Goal: Task Accomplishment & Management: Manage account settings

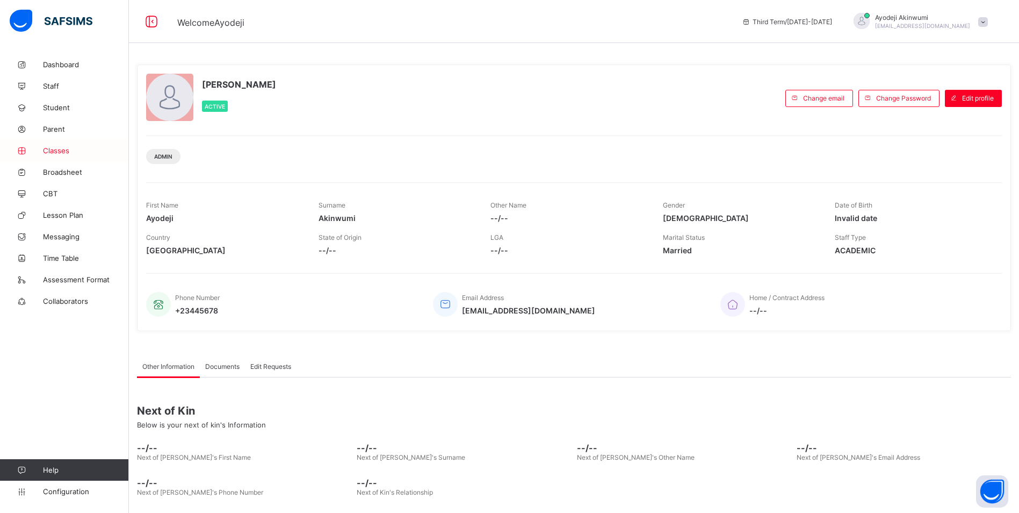
click at [53, 148] on span "Classes" at bounding box center [86, 150] width 86 height 9
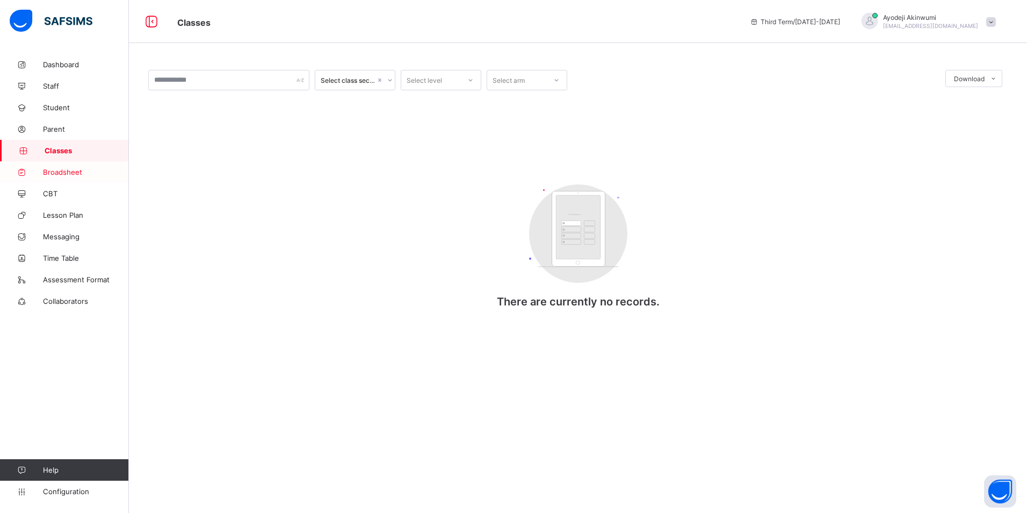
click at [56, 174] on span "Broadsheet" at bounding box center [86, 172] width 86 height 9
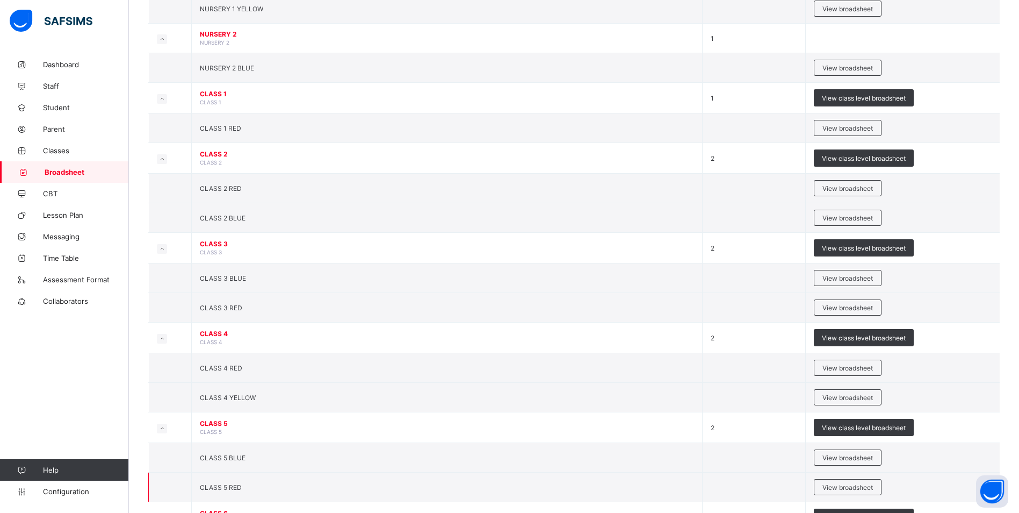
scroll to position [215, 0]
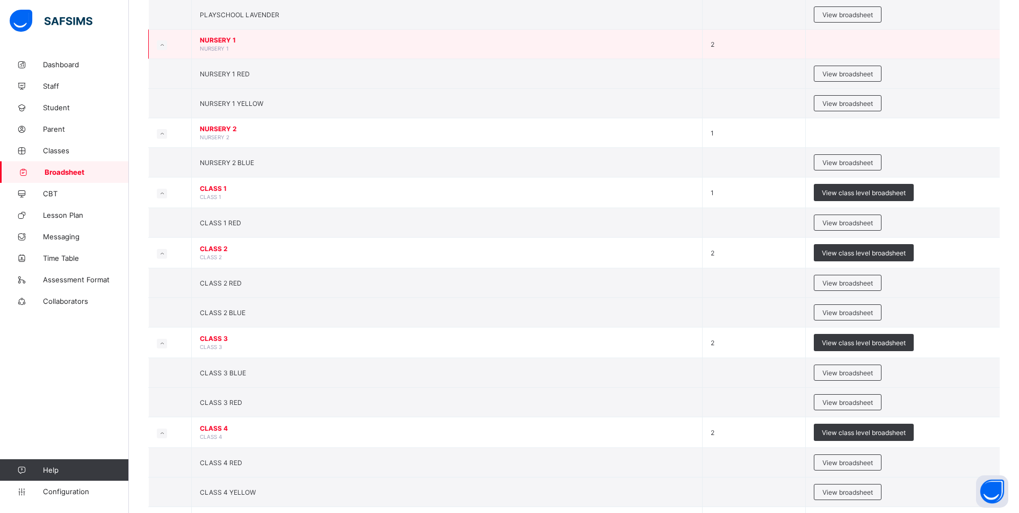
click at [333, 52] on td "NURSERY 1 NURSERY 1" at bounding box center [447, 45] width 511 height 30
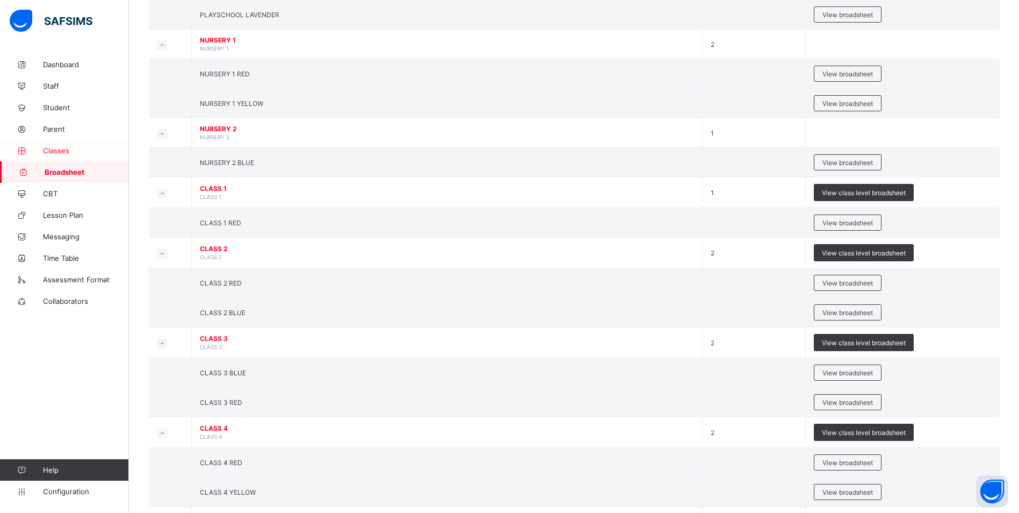
click at [61, 149] on span "Classes" at bounding box center [86, 150] width 86 height 9
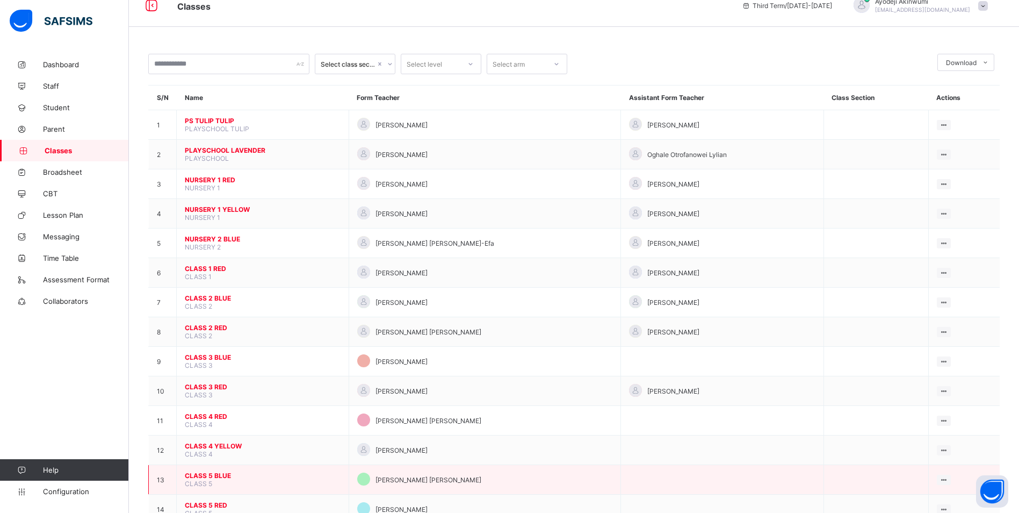
scroll to position [113, 0]
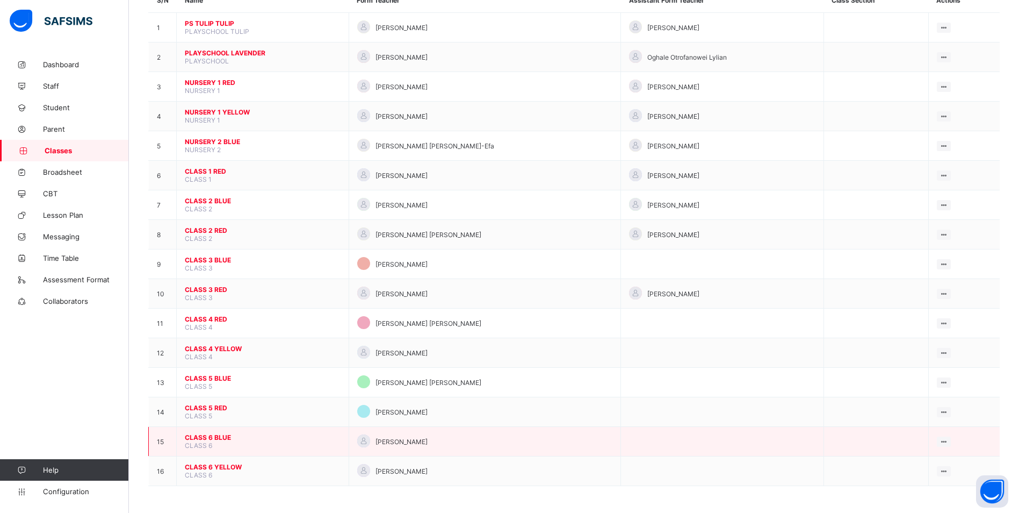
click at [211, 440] on span "CLASS 6 BLUE" at bounding box center [263, 437] width 156 height 8
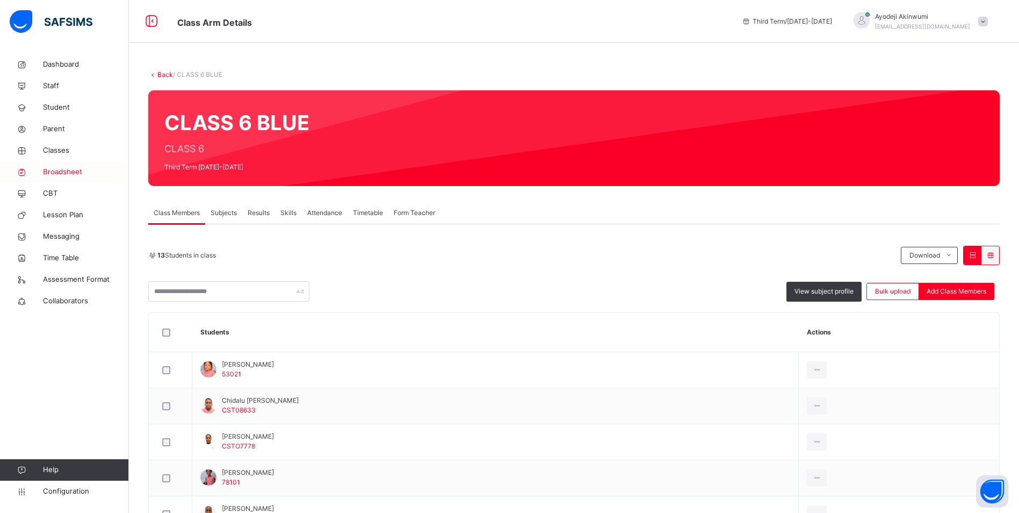
click at [61, 170] on span "Broadsheet" at bounding box center [86, 172] width 86 height 11
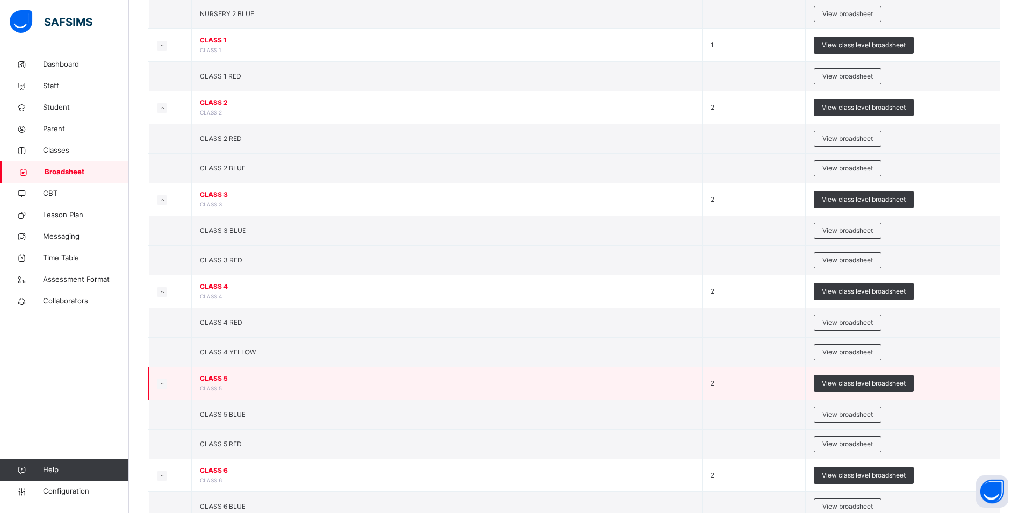
scroll to position [443, 0]
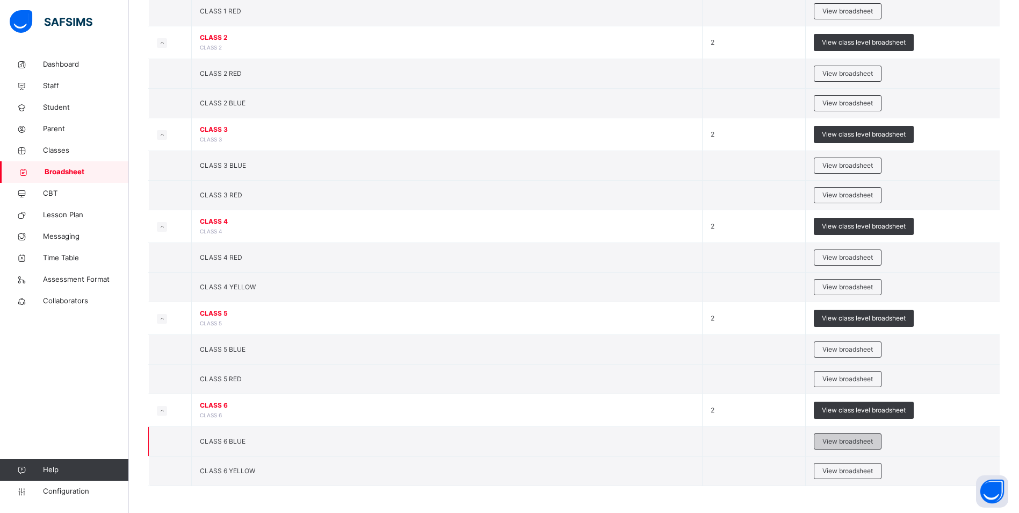
click at [854, 442] on span "View broadsheet" at bounding box center [848, 441] width 51 height 10
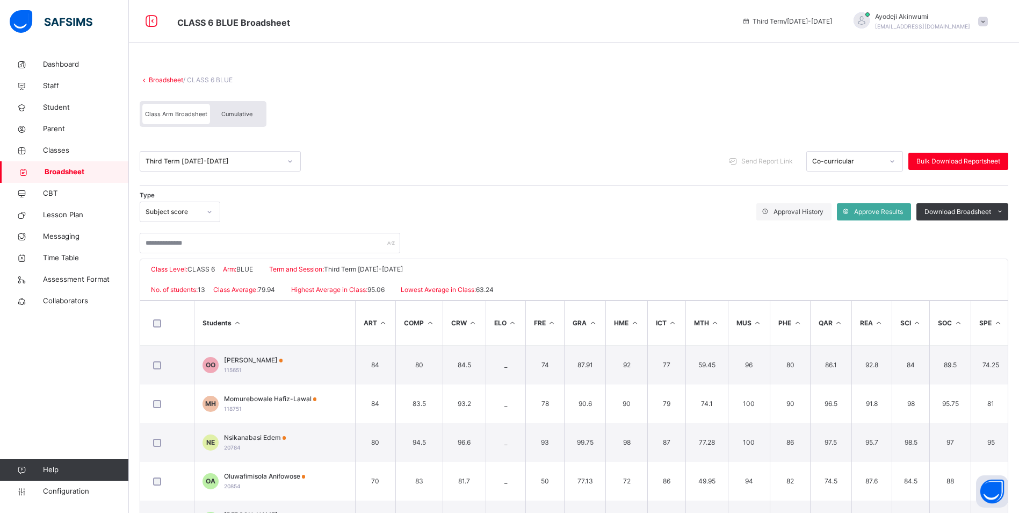
click at [869, 160] on div "Co-curricular" at bounding box center [847, 161] width 71 height 10
click at [896, 158] on icon at bounding box center [892, 161] width 6 height 11
click at [241, 105] on div "Cumulative" at bounding box center [237, 114] width 54 height 20
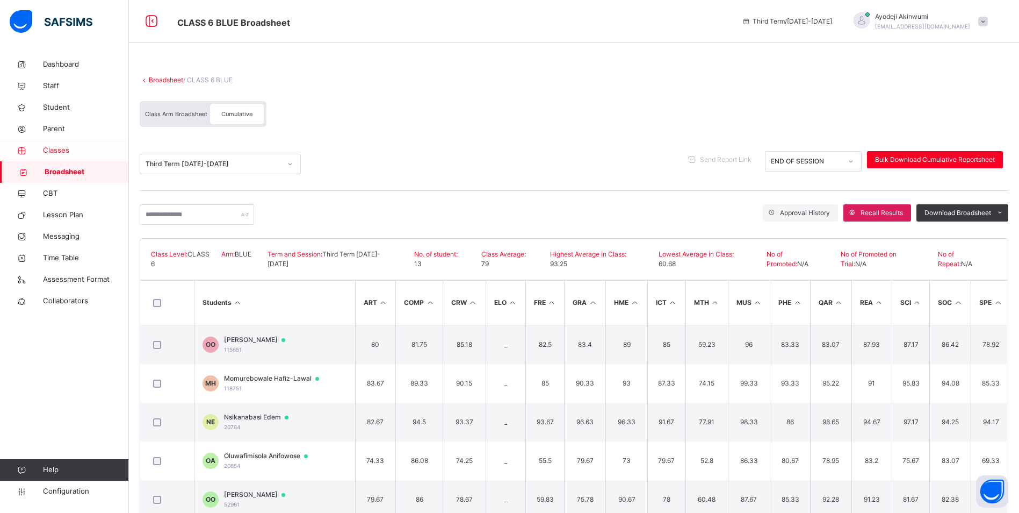
click at [52, 149] on span "Classes" at bounding box center [86, 150] width 86 height 11
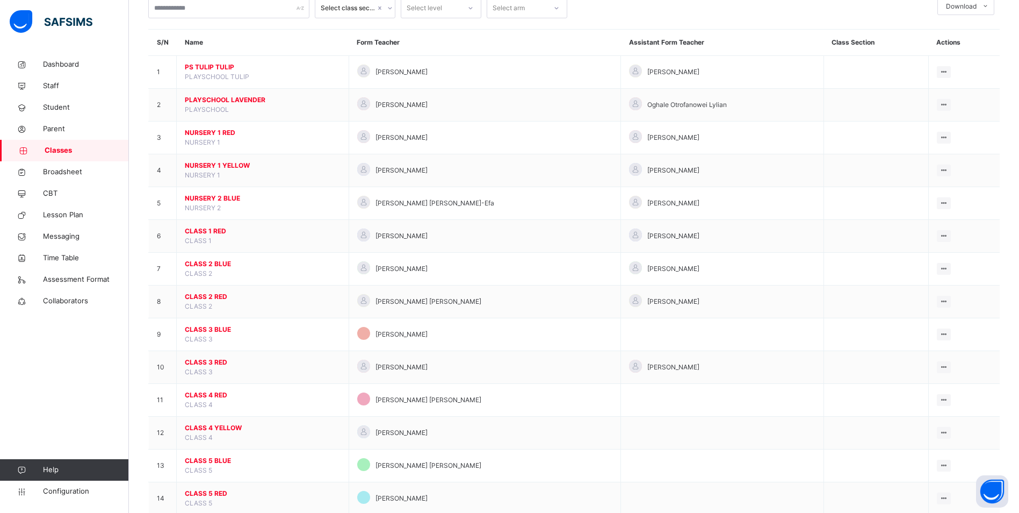
scroll to position [167, 0]
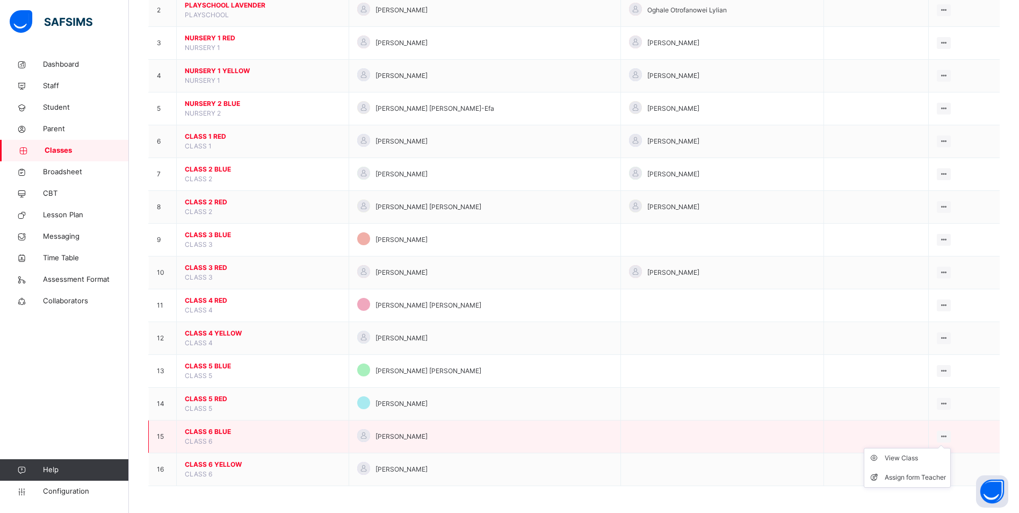
click at [947, 434] on icon at bounding box center [944, 436] width 9 height 8
click at [914, 458] on div "View Class" at bounding box center [915, 457] width 61 height 11
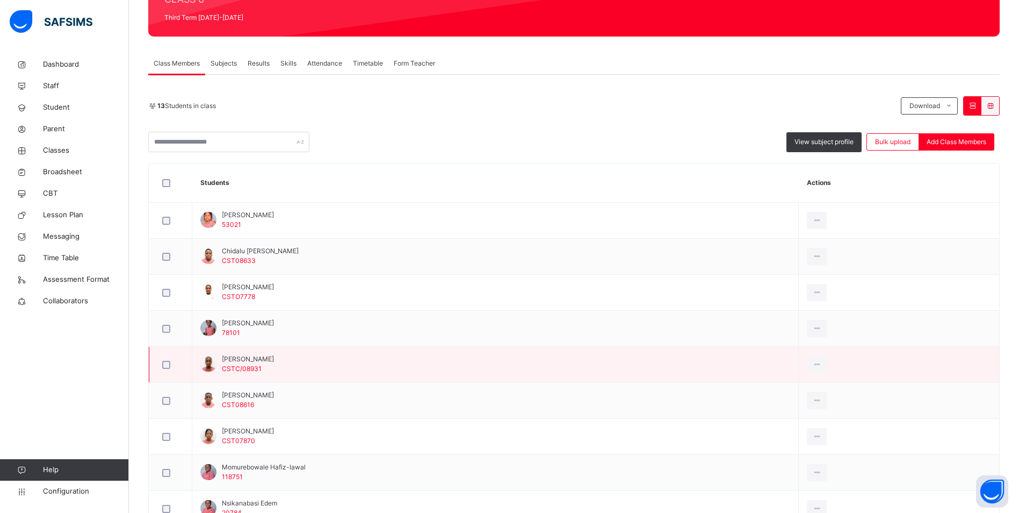
scroll to position [215, 0]
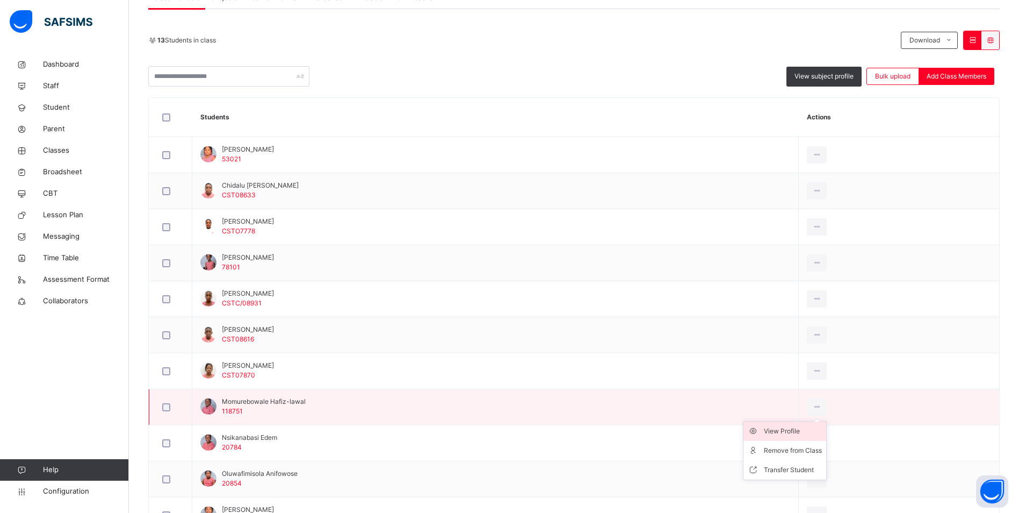
click at [802, 433] on div "View Profile" at bounding box center [793, 431] width 58 height 11
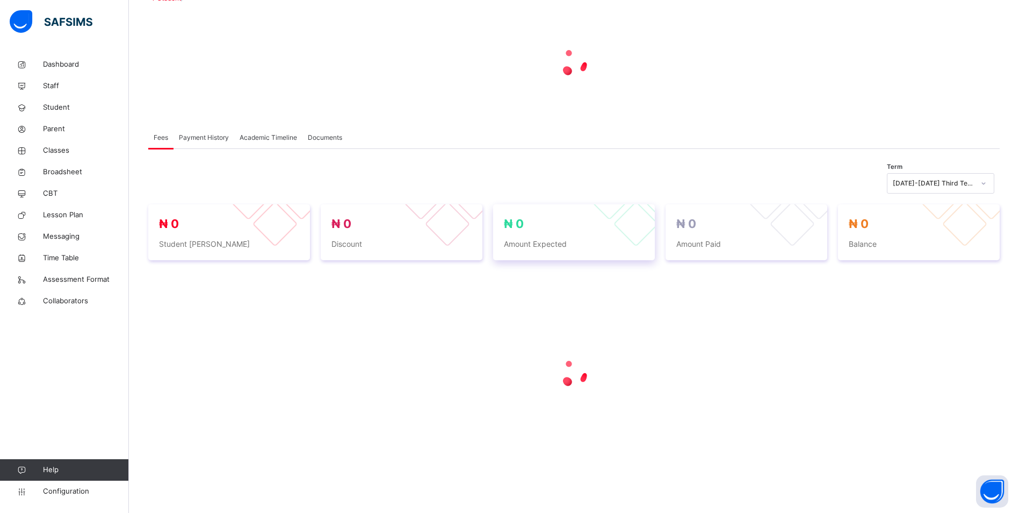
scroll to position [215, 0]
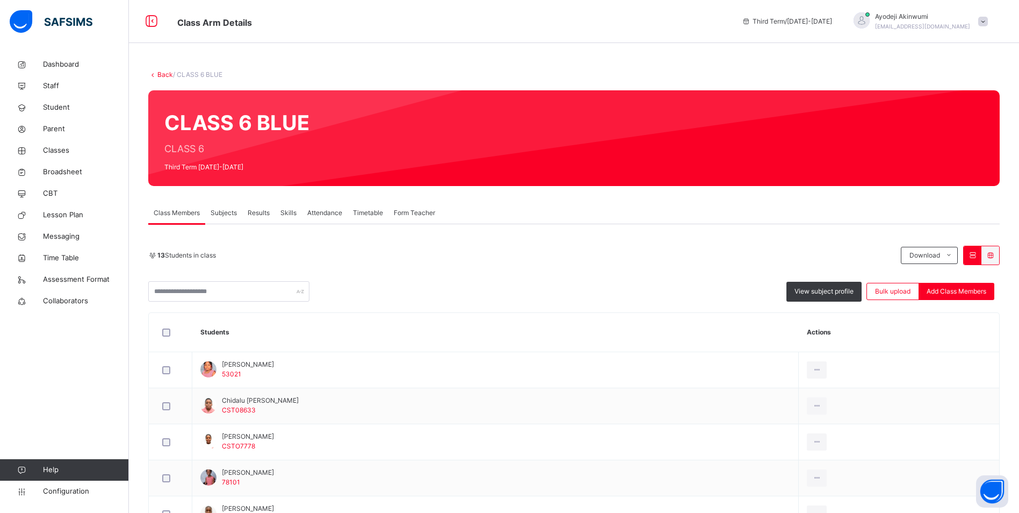
click at [265, 213] on span "Results" at bounding box center [259, 213] width 22 height 10
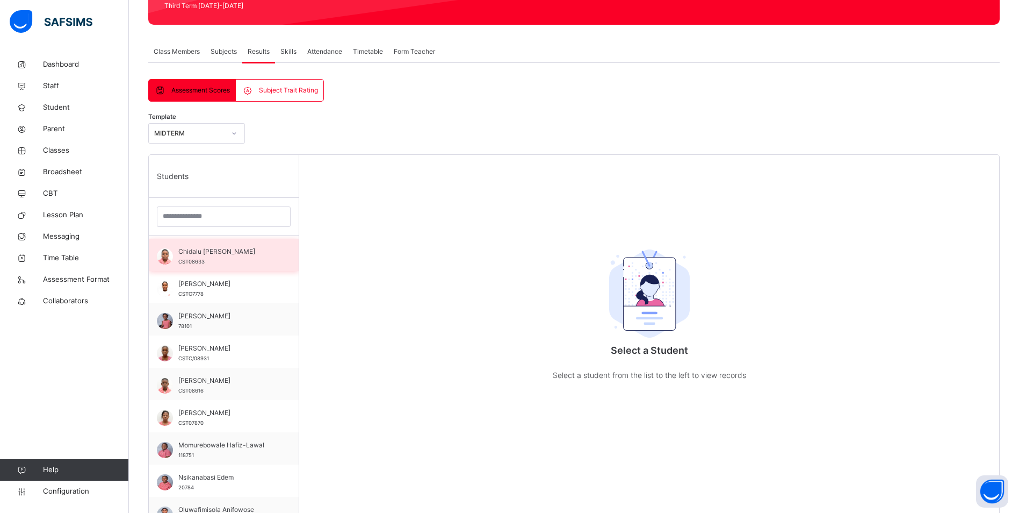
scroll to position [54, 0]
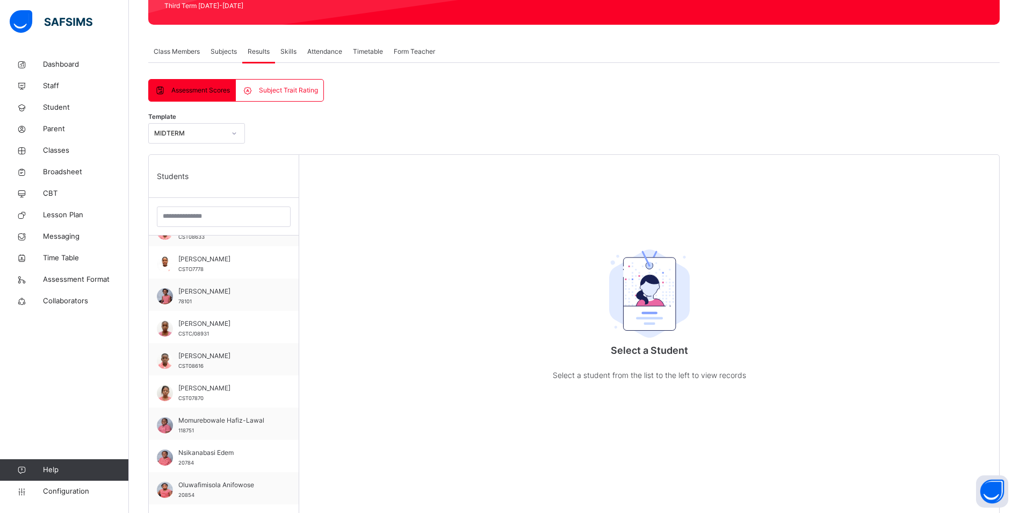
click at [222, 125] on div "MIDTERM" at bounding box center [186, 133] width 75 height 17
click at [191, 175] on div "END OF SESSION" at bounding box center [197, 176] width 96 height 18
click at [236, 422] on span "Momurebowale Hafiz-Lawal" at bounding box center [226, 420] width 96 height 10
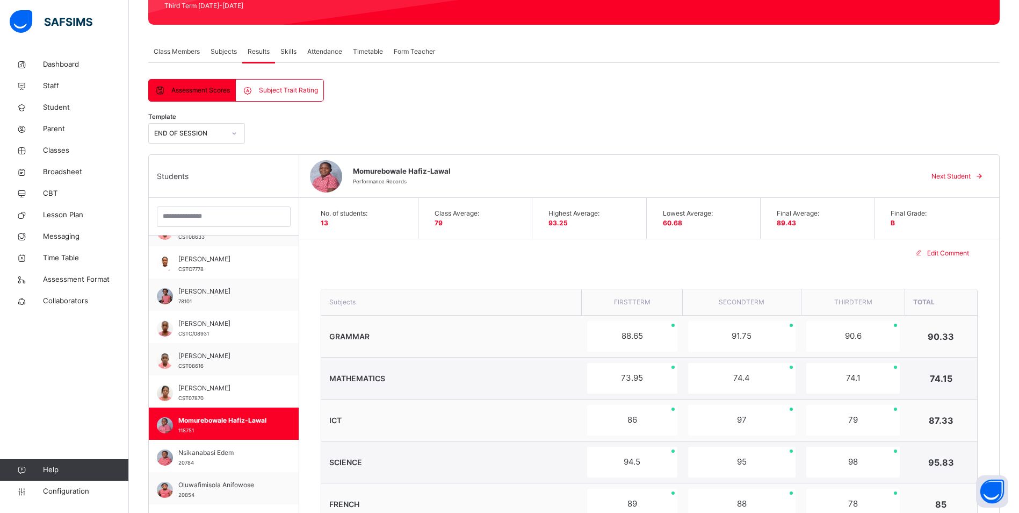
click at [224, 46] on div "Subjects" at bounding box center [223, 51] width 37 height 21
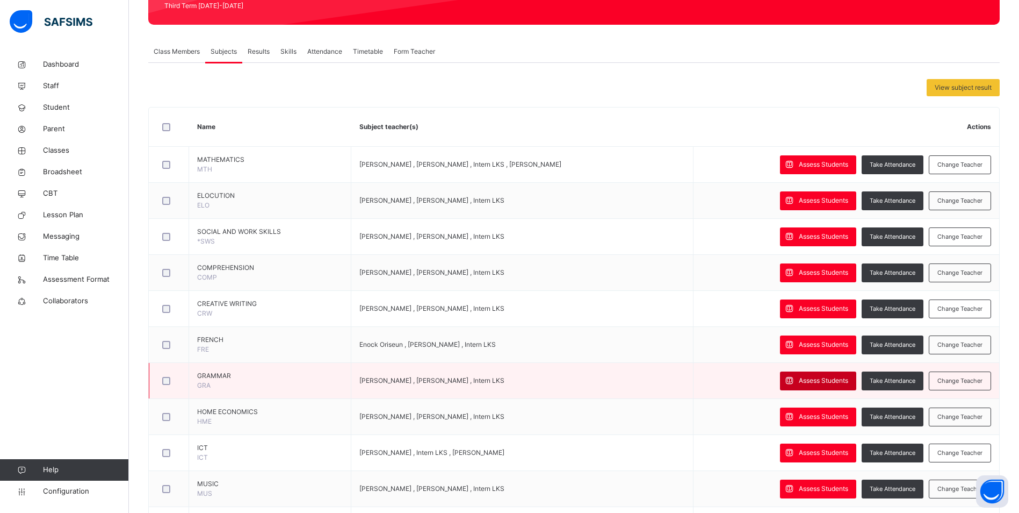
click at [820, 380] on span "Assess Students" at bounding box center [823, 381] width 49 height 10
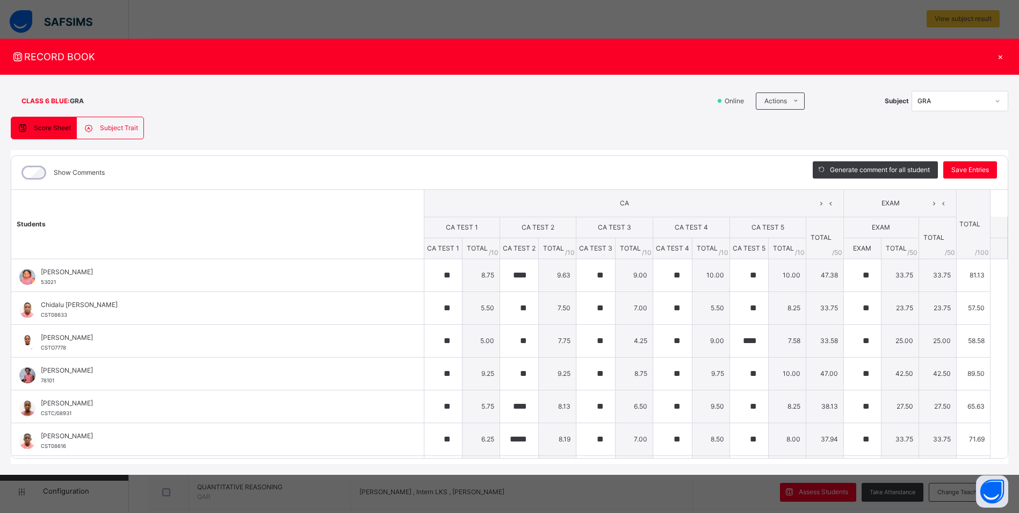
scroll to position [107, 0]
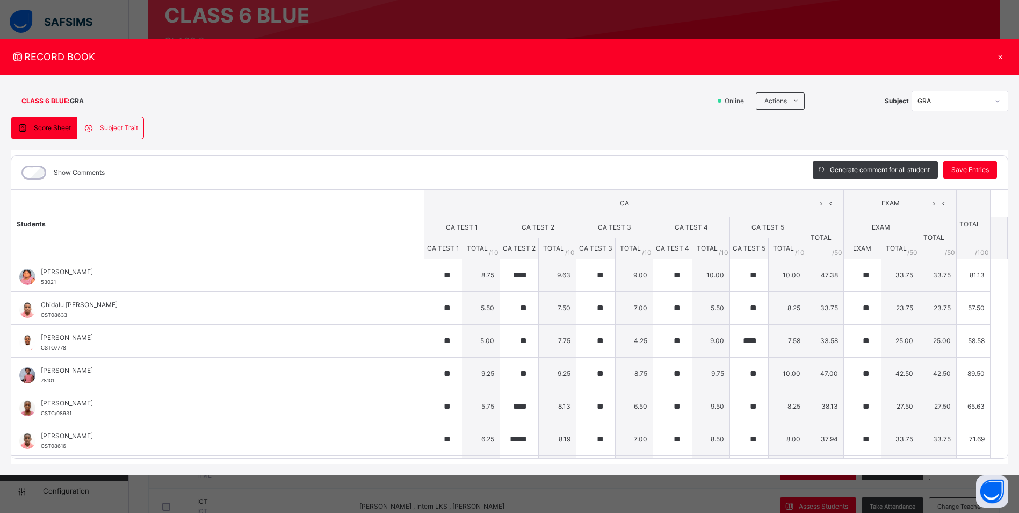
click at [90, 175] on label "Show Comments" at bounding box center [79, 173] width 51 height 10
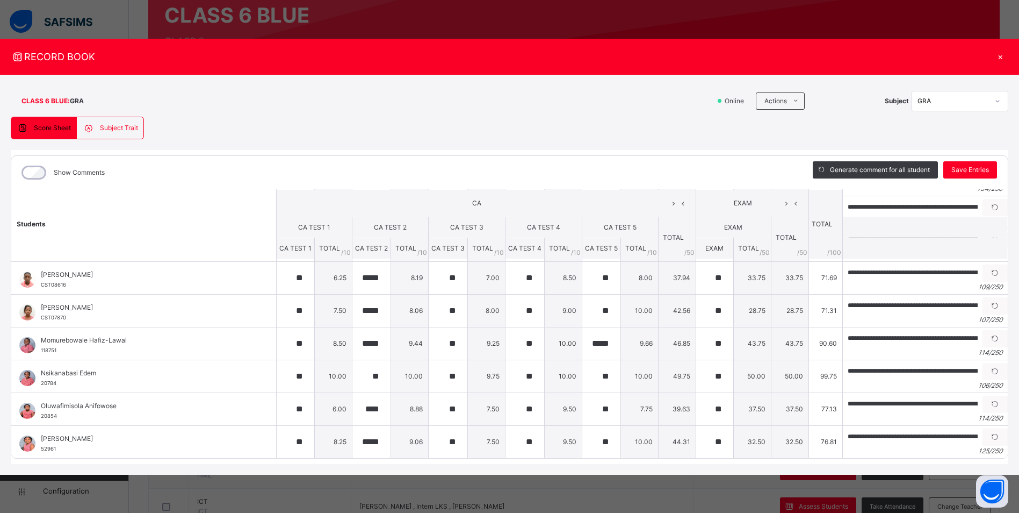
scroll to position [161, 19]
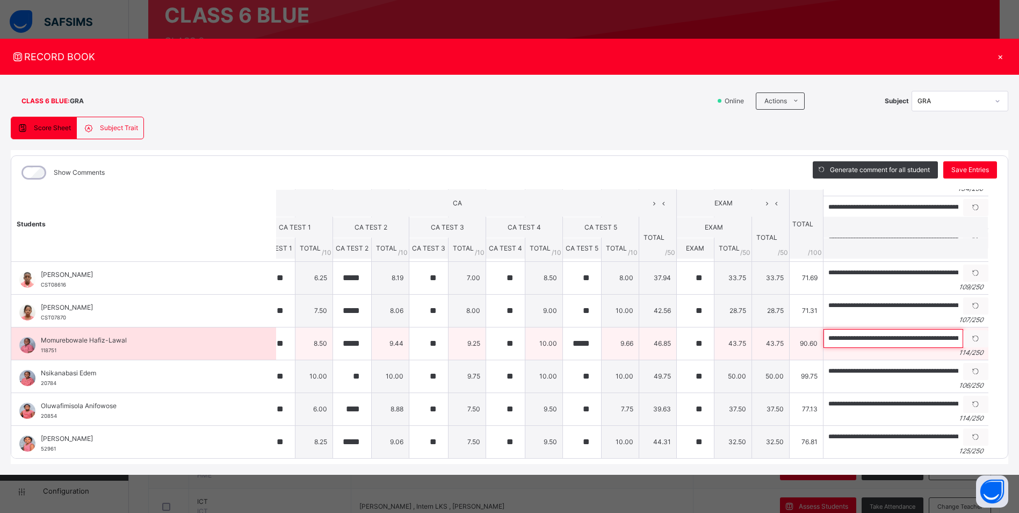
click at [824, 340] on input "**********" at bounding box center [894, 338] width 140 height 19
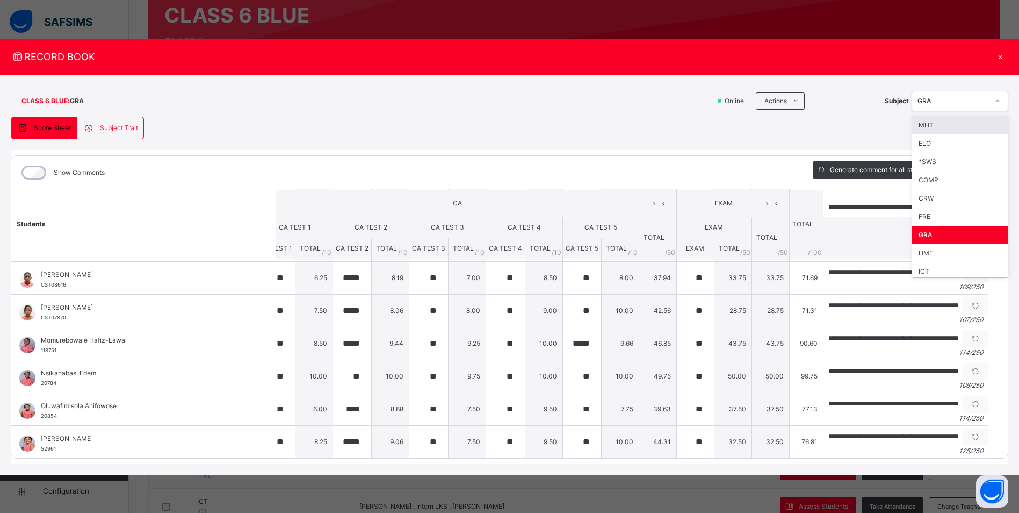
click at [998, 98] on icon at bounding box center [998, 101] width 6 height 11
click at [944, 182] on div "COMP" at bounding box center [960, 180] width 96 height 18
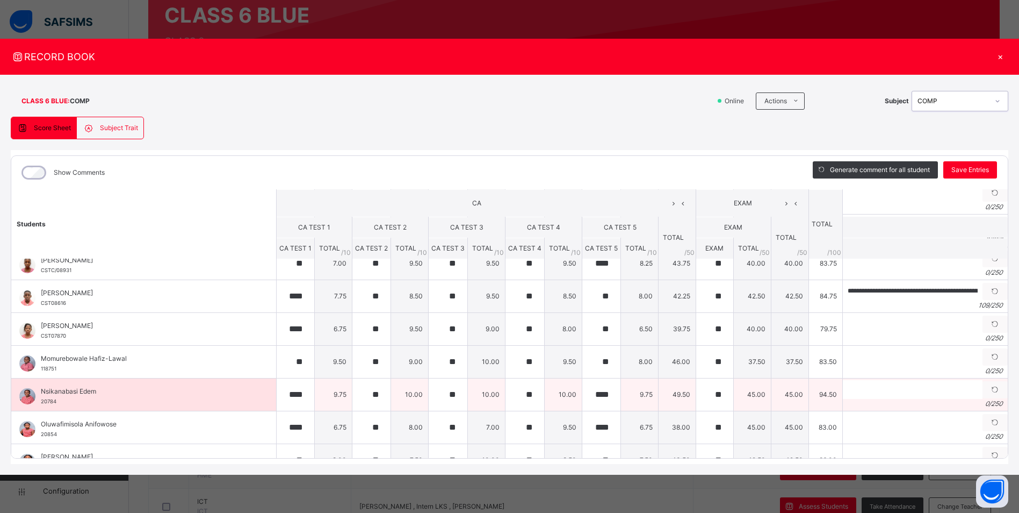
scroll to position [161, 0]
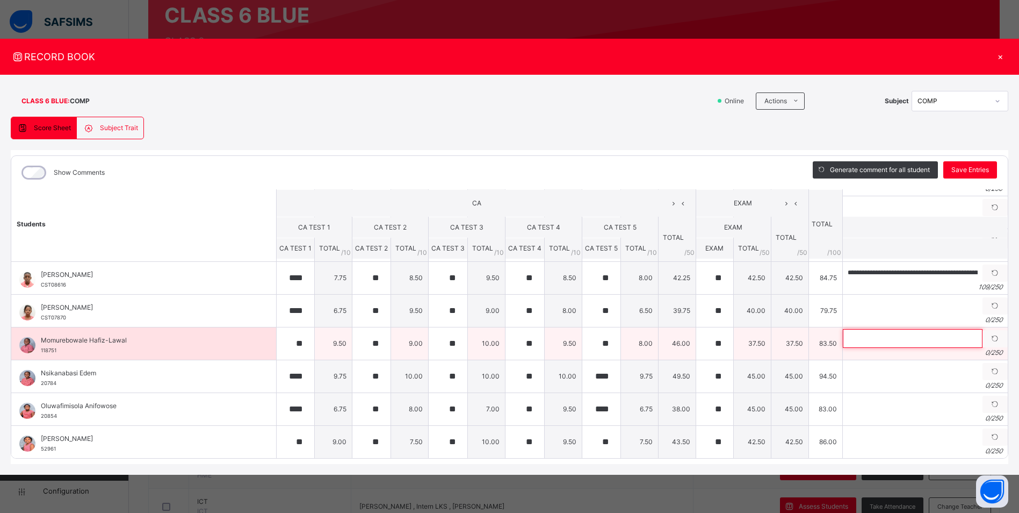
click at [865, 343] on input "text" at bounding box center [913, 338] width 140 height 19
paste input "**********"
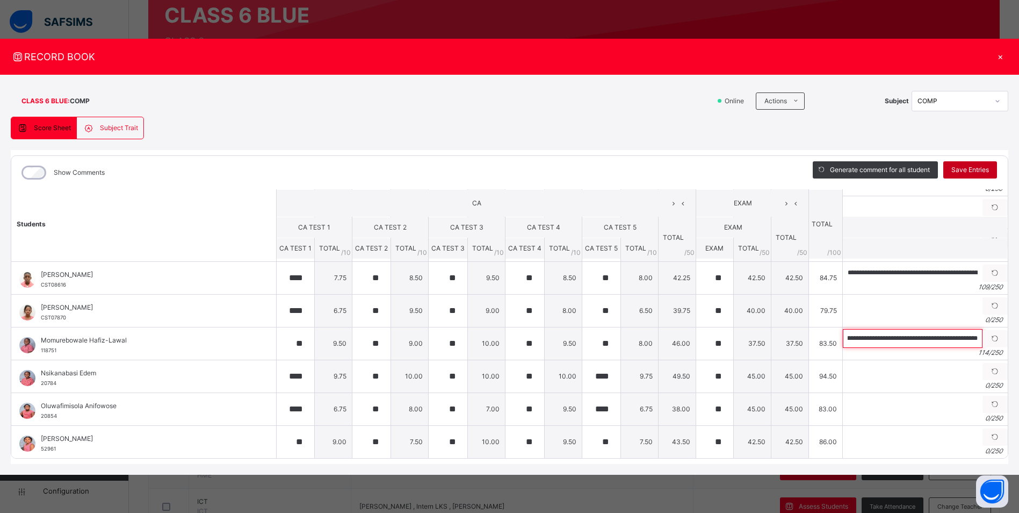
type input "**********"
click at [969, 174] on span "Save Entries" at bounding box center [971, 170] width 38 height 10
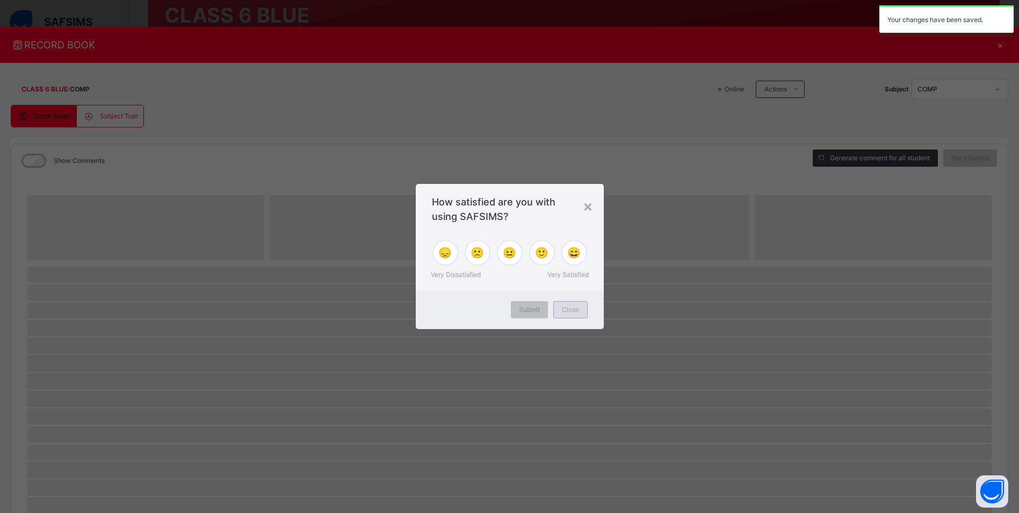
click at [566, 309] on span "Close" at bounding box center [570, 310] width 17 height 10
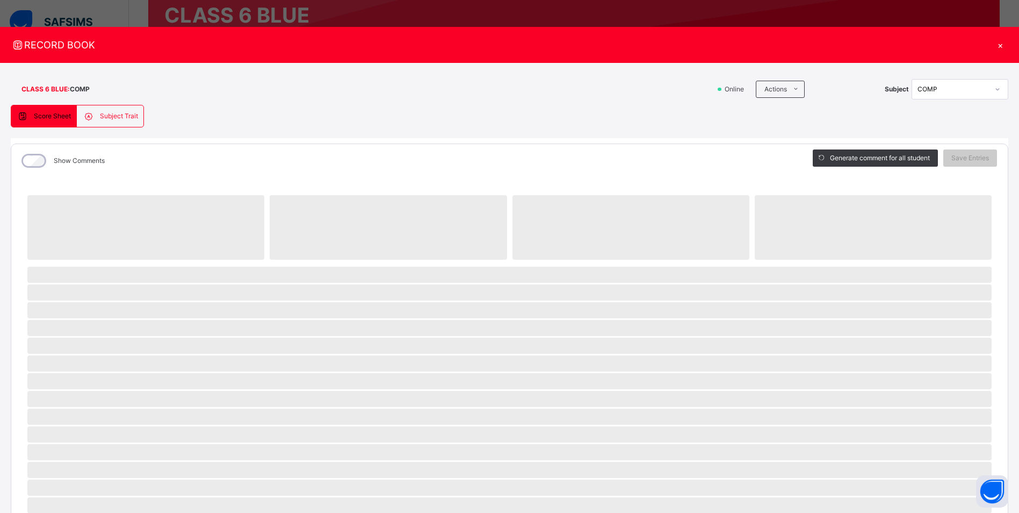
click at [992, 44] on div "×" at bounding box center [1000, 45] width 16 height 15
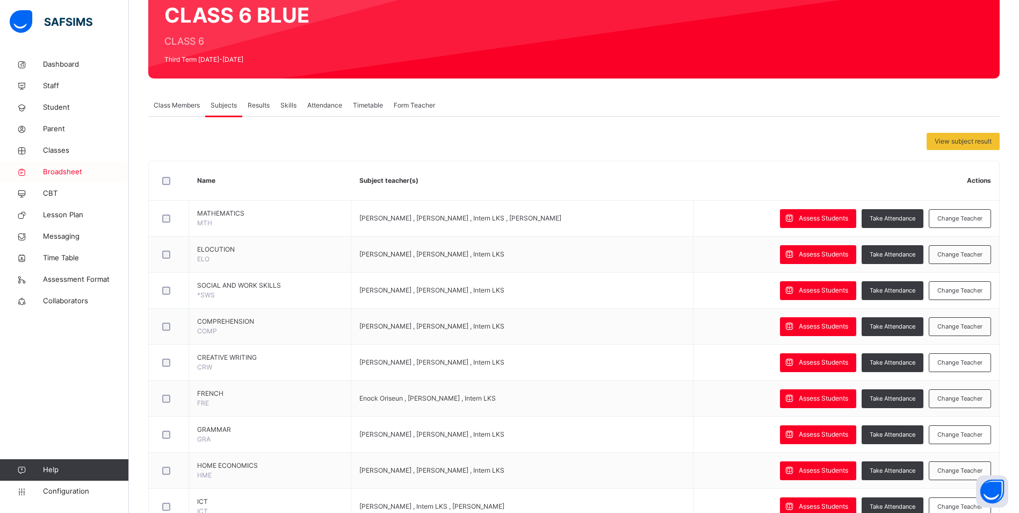
click at [60, 168] on span "Broadsheet" at bounding box center [86, 172] width 86 height 11
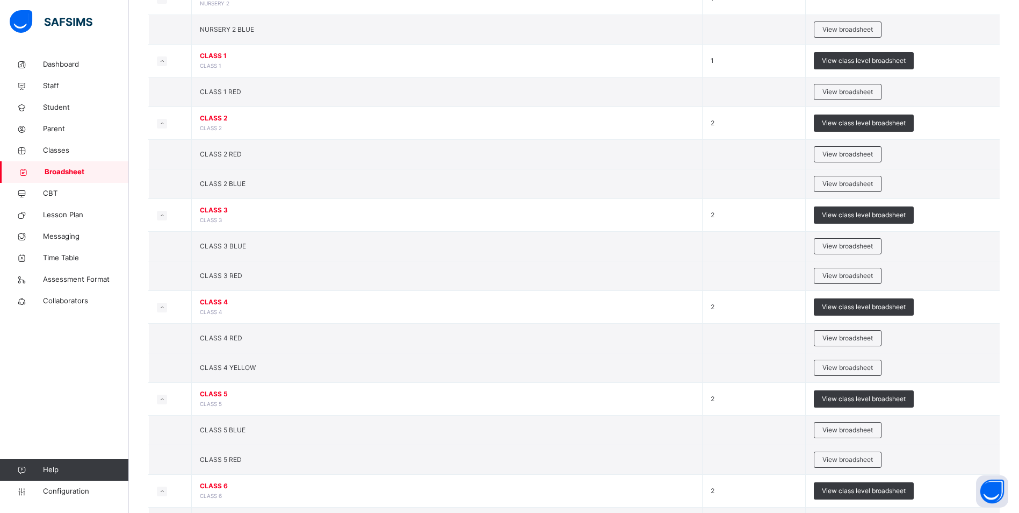
scroll to position [443, 0]
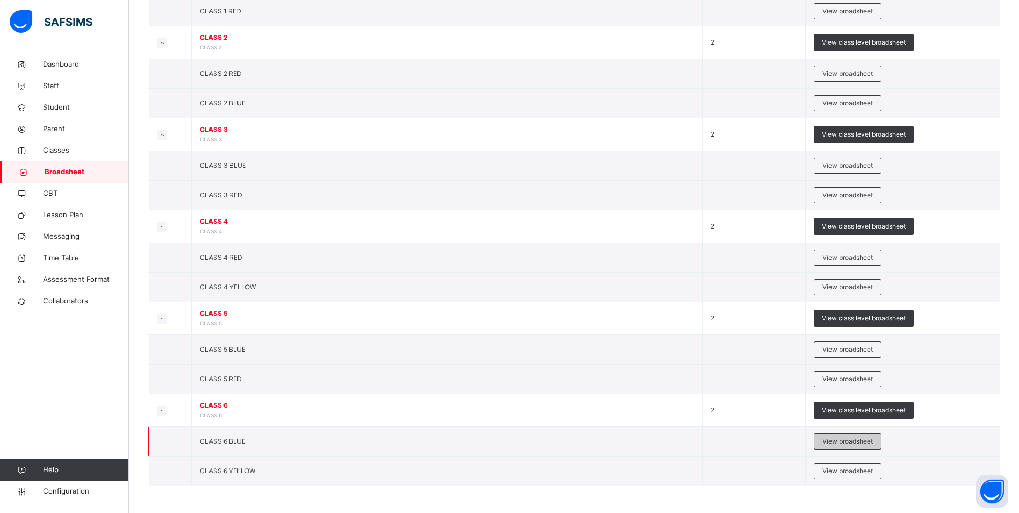
click at [844, 442] on span "View broadsheet" at bounding box center [848, 441] width 51 height 10
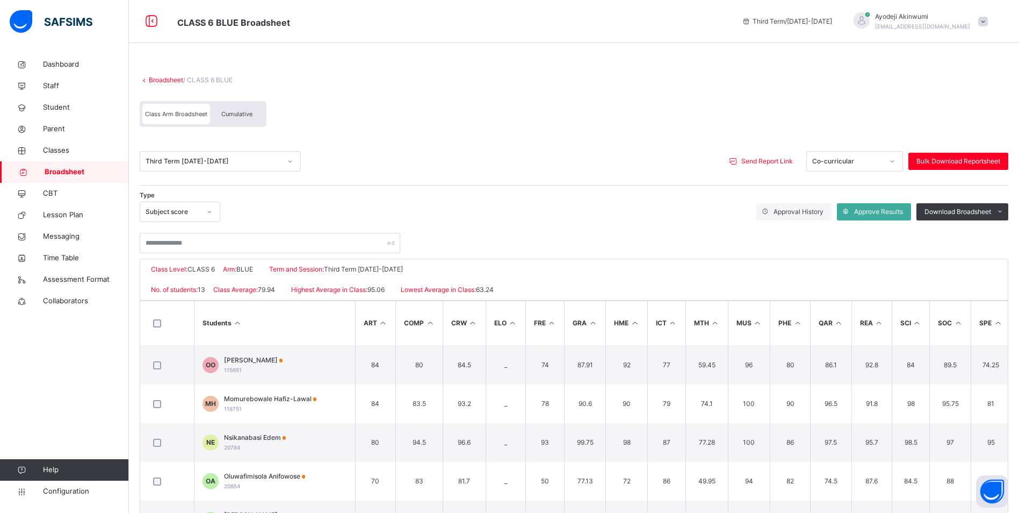
click at [239, 110] on div "Cumulative" at bounding box center [237, 114] width 54 height 20
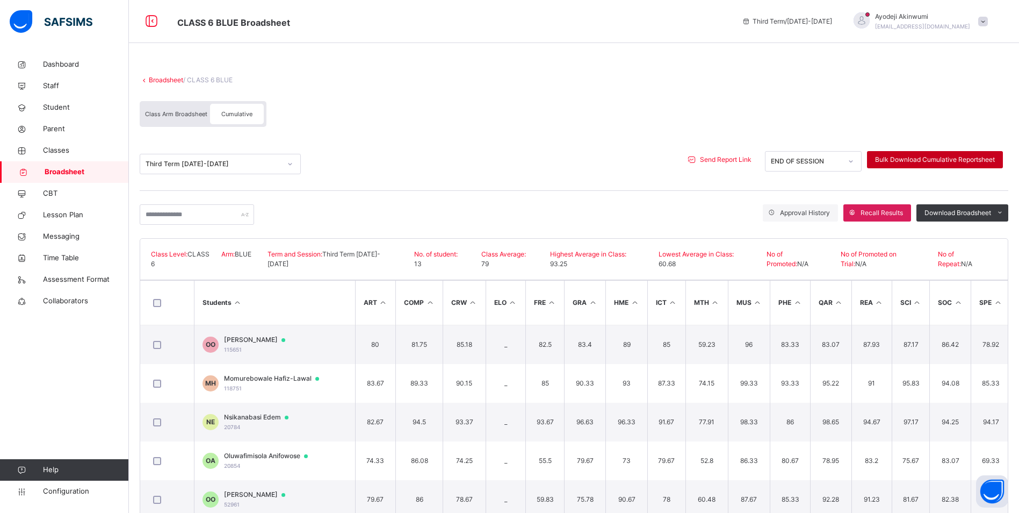
click at [911, 158] on span "Bulk Download Cumulative Reportsheet" at bounding box center [935, 160] width 120 height 10
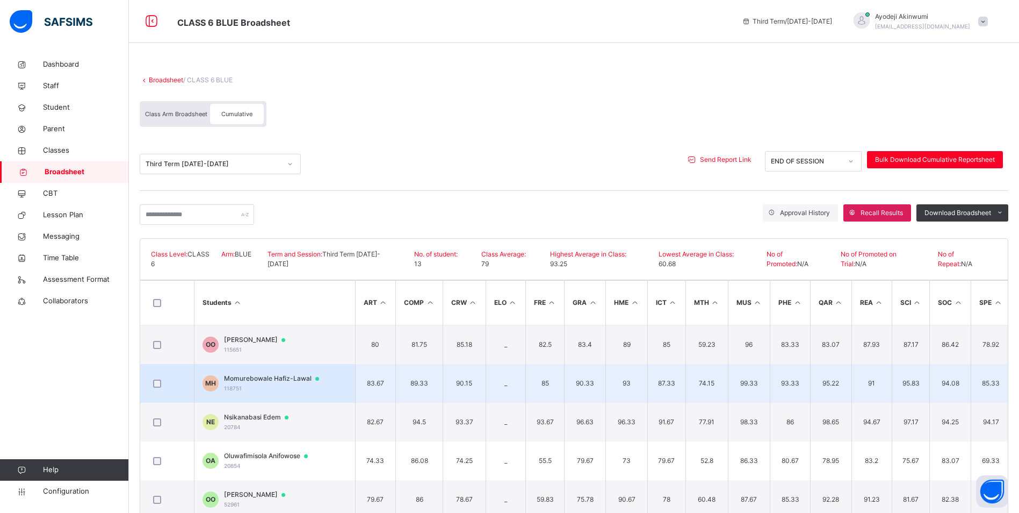
click at [260, 384] on div "Momurebowale Hafiz-Lawal 118751" at bounding box center [276, 382] width 105 height 19
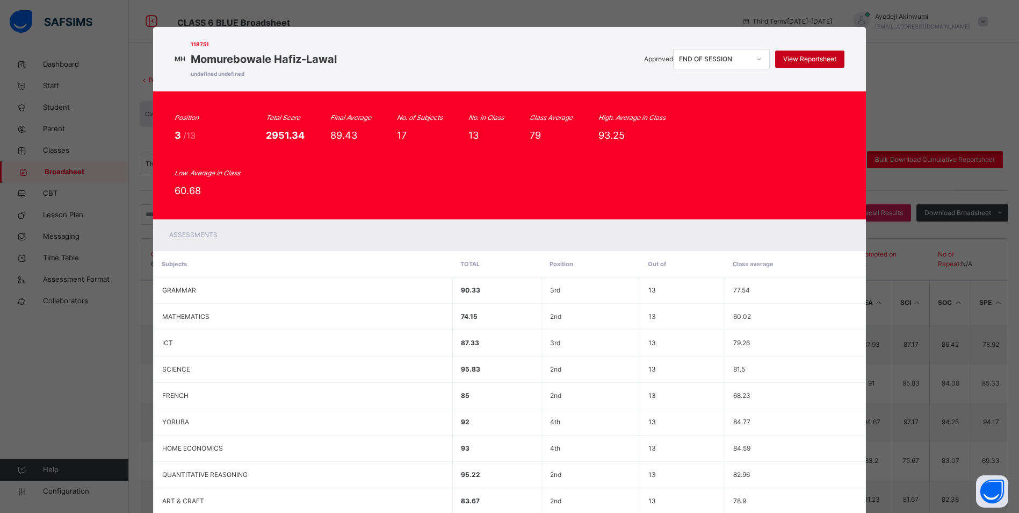
click at [804, 62] on span "View Reportsheet" at bounding box center [809, 59] width 53 height 10
click at [938, 93] on div "MH 118751 Momurebowale Hafiz-Lawal undefined undefined Approved END OF SESSION …" at bounding box center [509, 256] width 1019 height 513
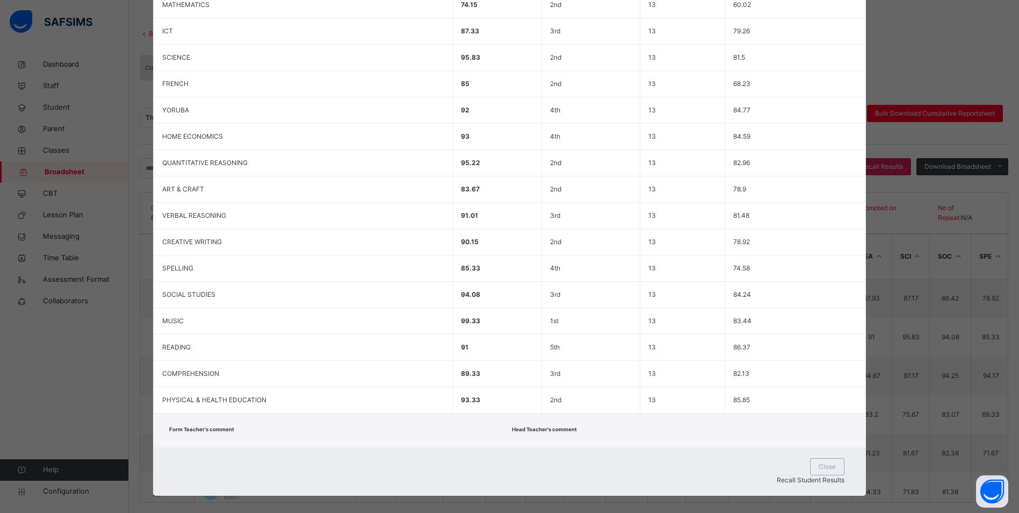
scroll to position [57, 0]
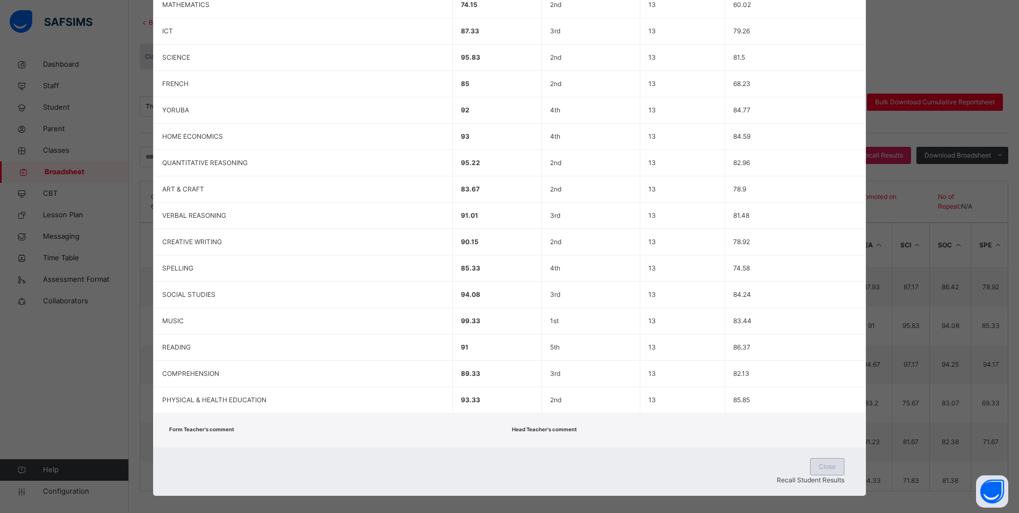
click at [819, 467] on span "Close" at bounding box center [827, 467] width 17 height 10
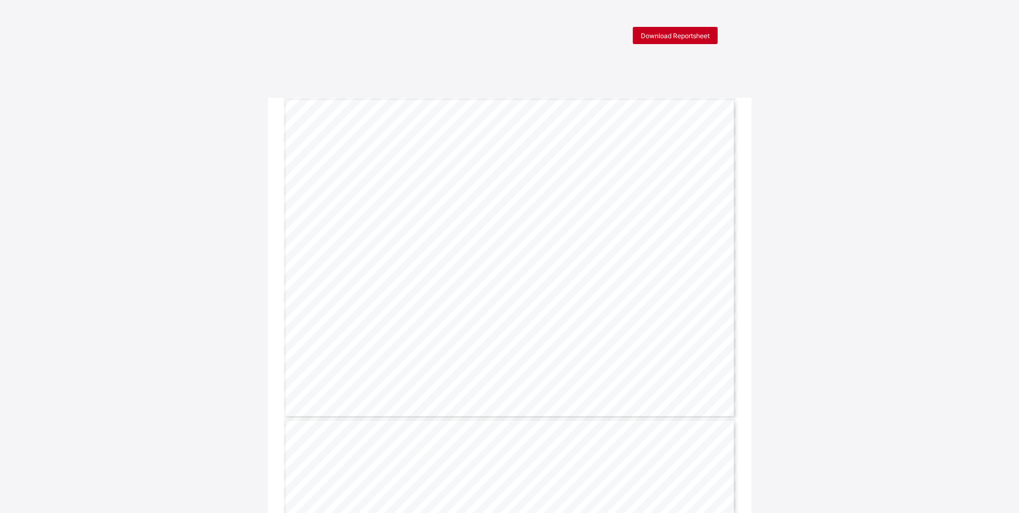
click at [650, 35] on span "Download Reportsheet" at bounding box center [675, 36] width 69 height 8
